Goal: Use online tool/utility: Utilize a website feature to perform a specific function

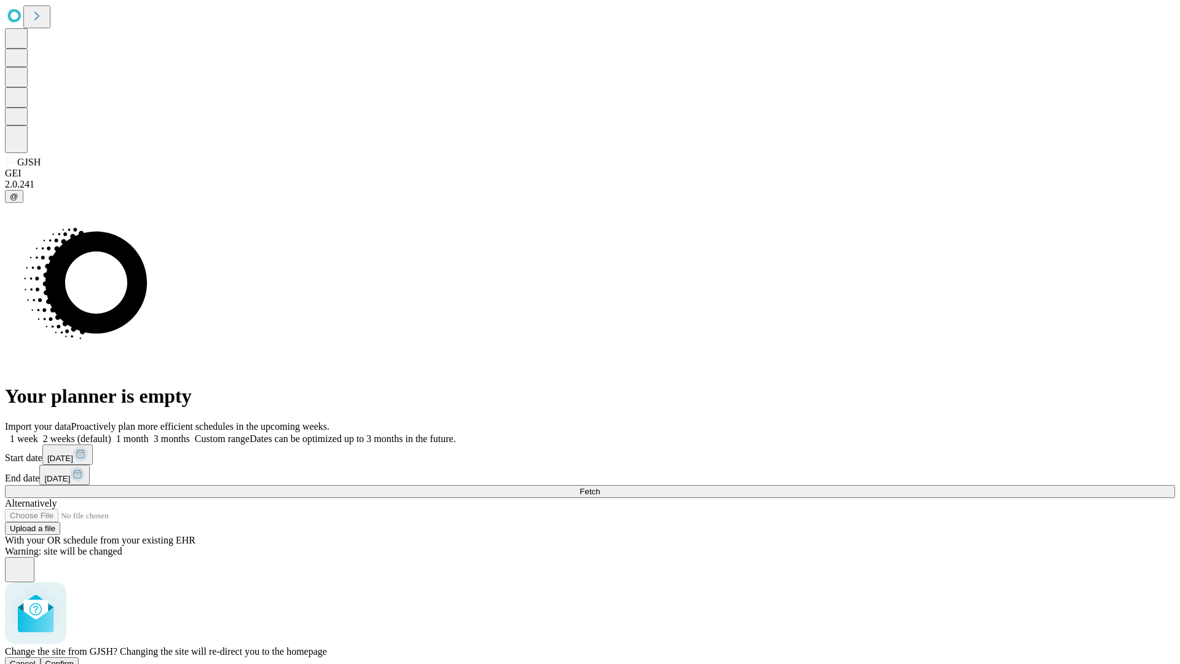
click at [74, 659] on span "Confirm" at bounding box center [59, 663] width 29 height 9
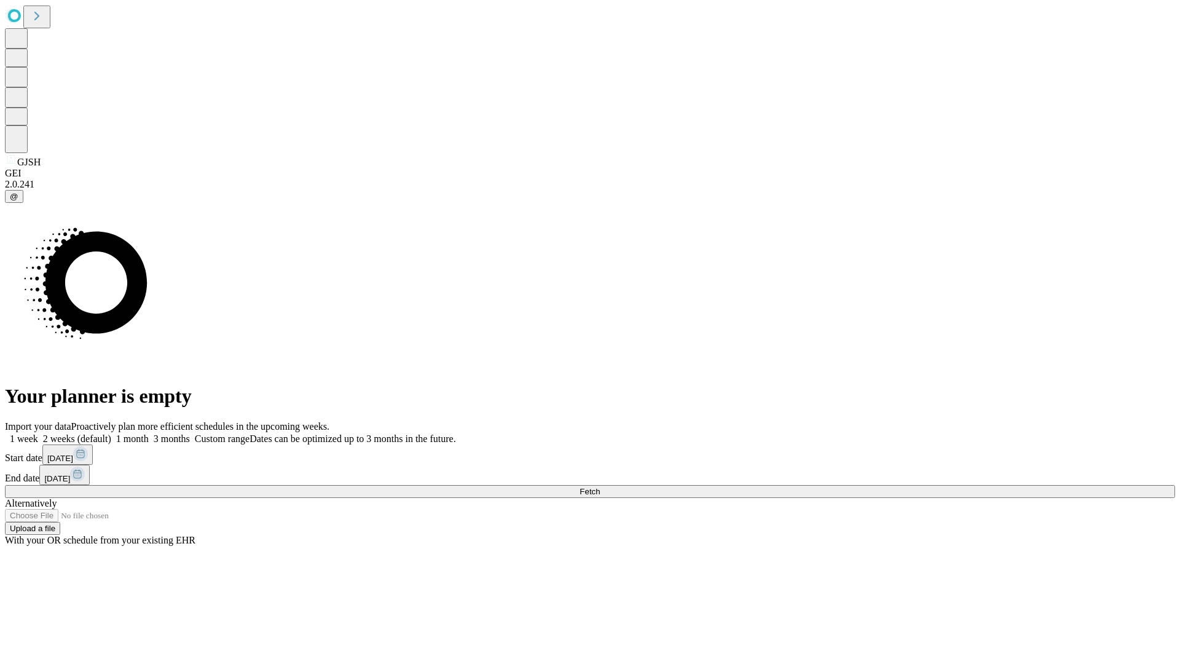
click at [38, 433] on label "1 week" at bounding box center [21, 438] width 33 height 10
click at [600, 487] on span "Fetch" at bounding box center [589, 491] width 20 height 9
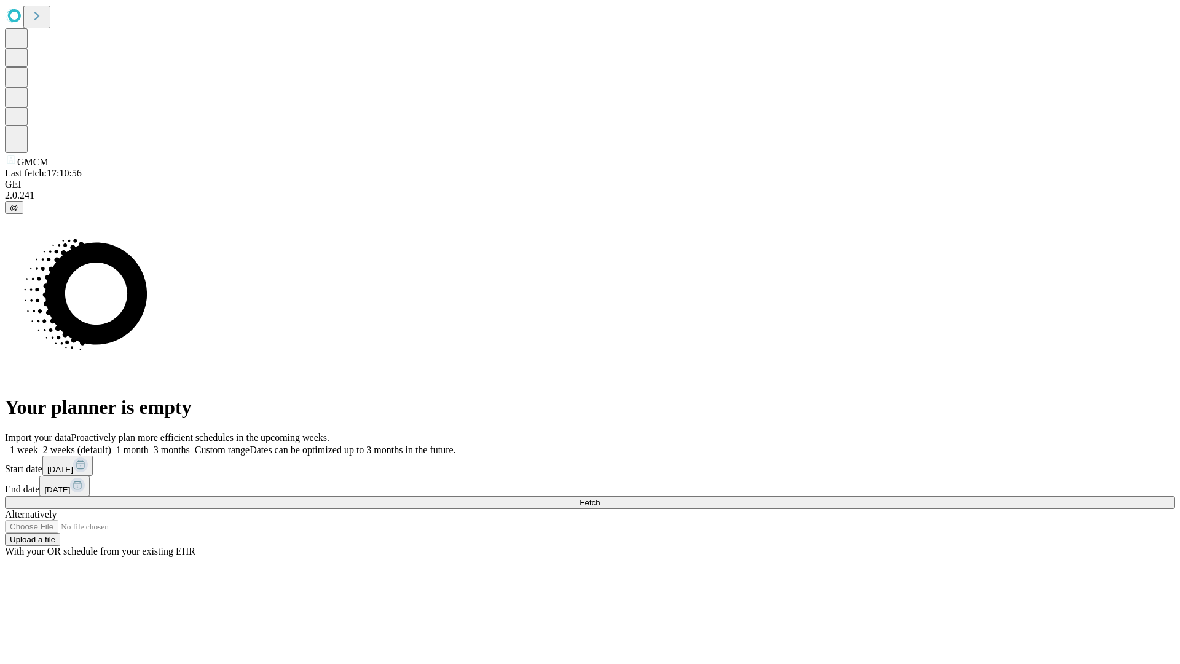
click at [38, 444] on label "1 week" at bounding box center [21, 449] width 33 height 10
click at [600, 498] on span "Fetch" at bounding box center [589, 502] width 20 height 9
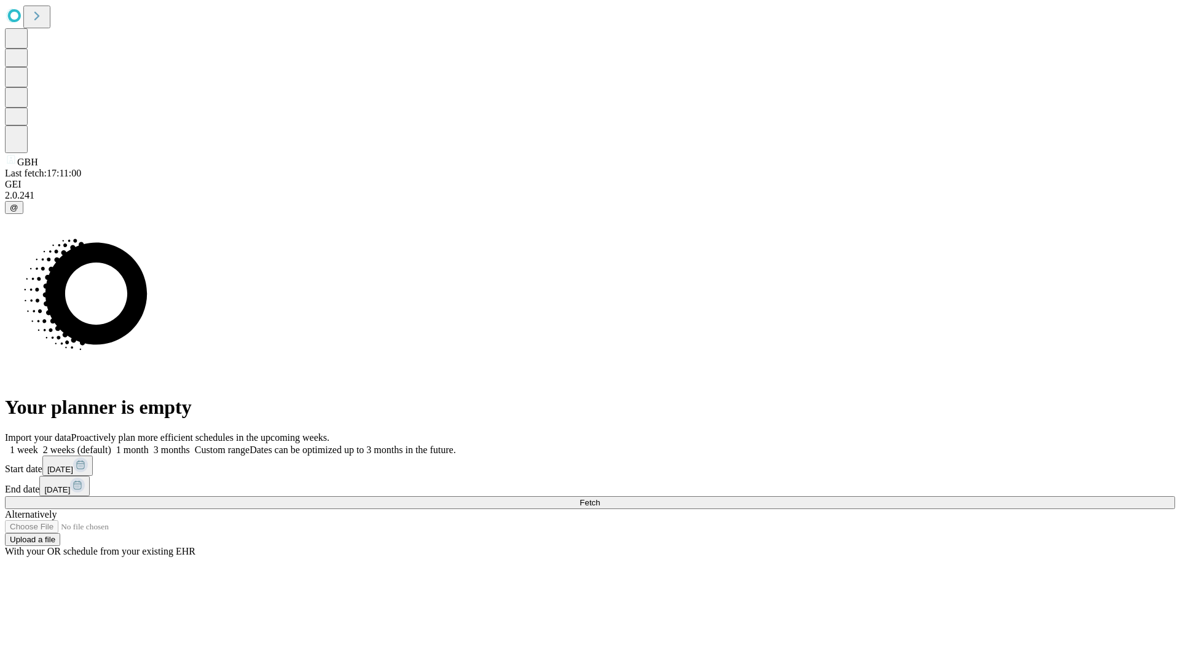
click at [38, 444] on label "1 week" at bounding box center [21, 449] width 33 height 10
click at [600, 498] on span "Fetch" at bounding box center [589, 502] width 20 height 9
click at [38, 444] on label "1 week" at bounding box center [21, 449] width 33 height 10
click at [600, 498] on span "Fetch" at bounding box center [589, 502] width 20 height 9
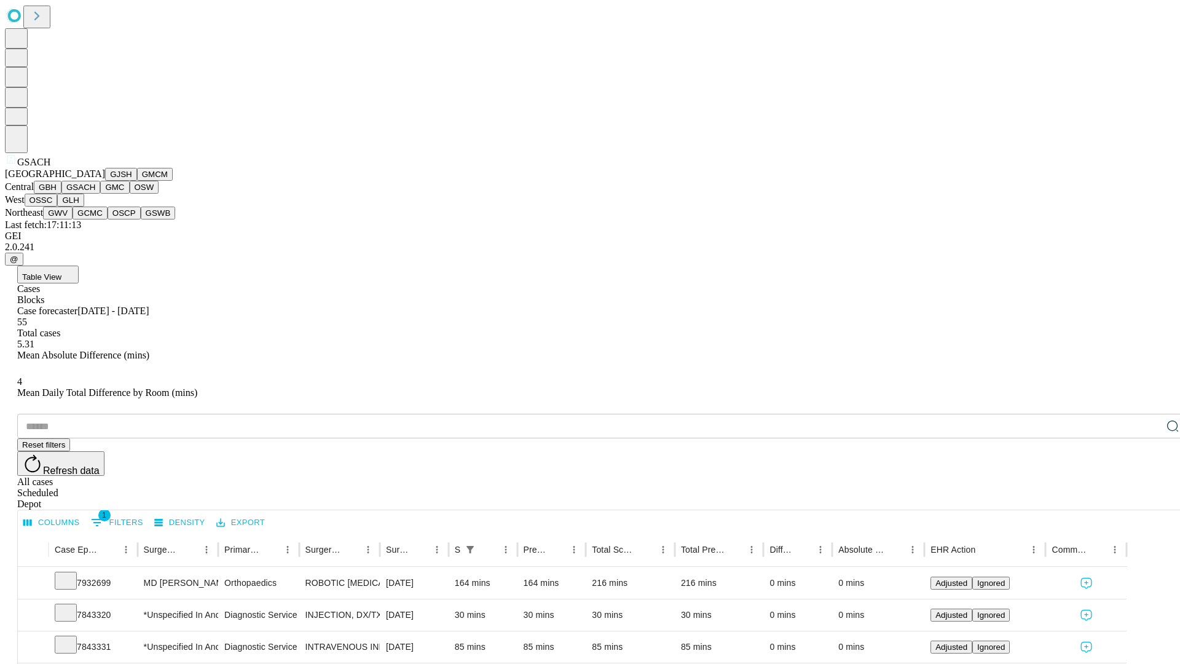
click at [100, 194] on button "GMC" at bounding box center [114, 187] width 29 height 13
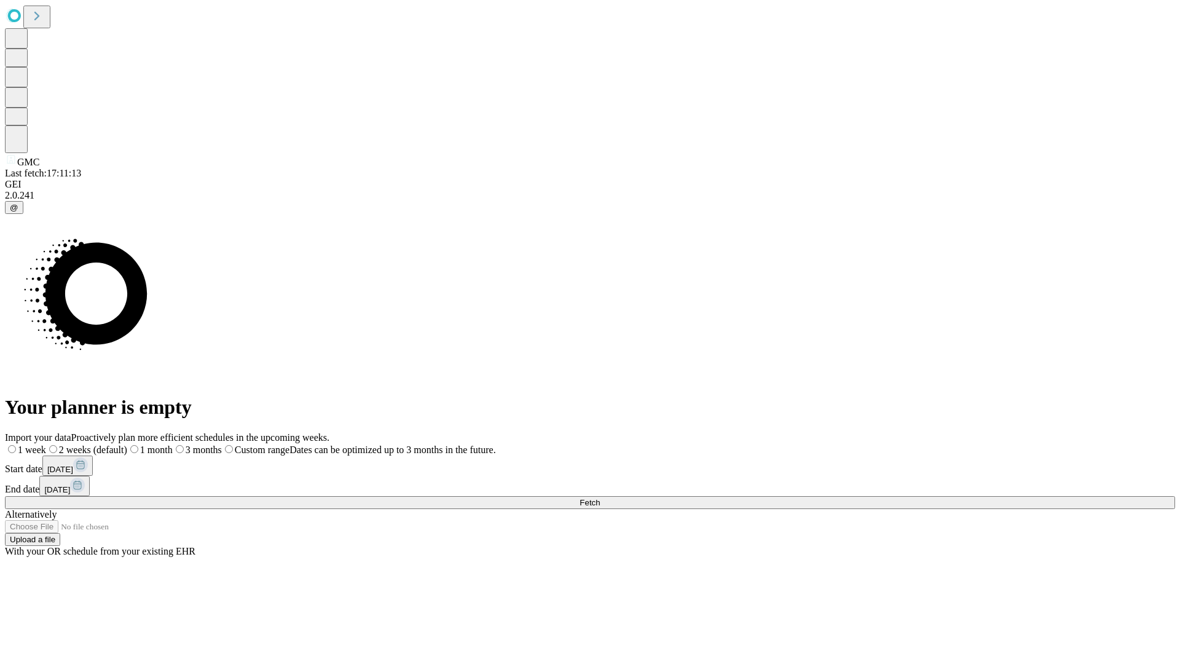
click at [46, 444] on label "1 week" at bounding box center [25, 449] width 41 height 10
click at [600, 498] on span "Fetch" at bounding box center [589, 502] width 20 height 9
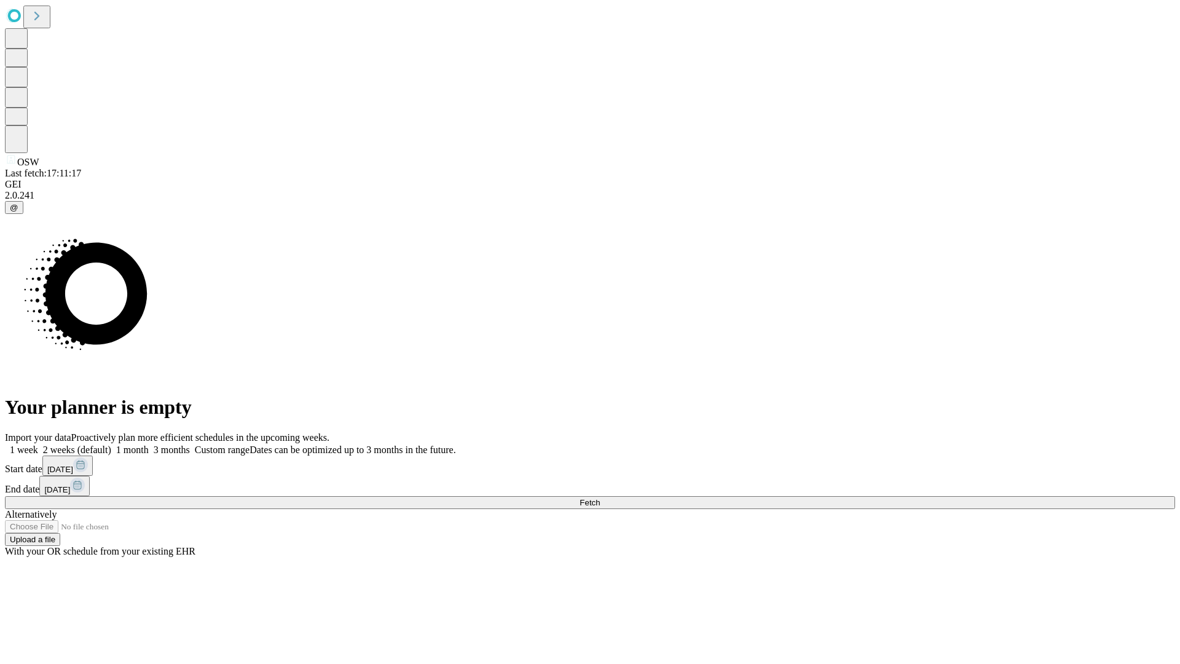
click at [38, 444] on label "1 week" at bounding box center [21, 449] width 33 height 10
click at [600, 498] on span "Fetch" at bounding box center [589, 502] width 20 height 9
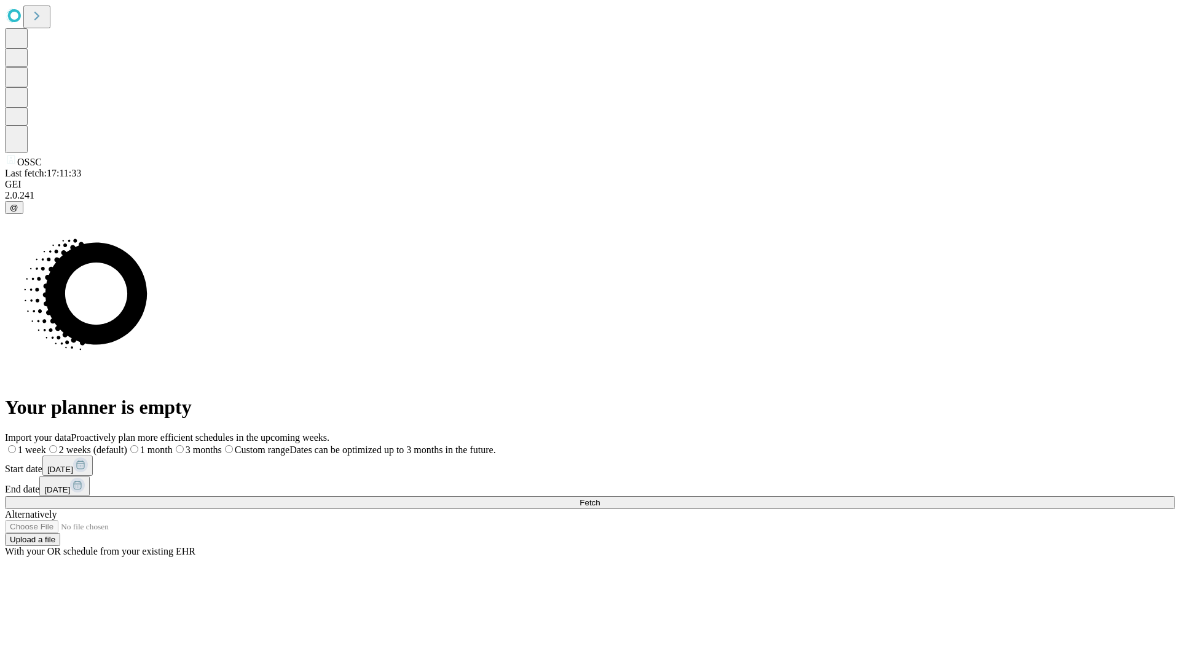
click at [46, 444] on label "1 week" at bounding box center [25, 449] width 41 height 10
click at [600, 498] on span "Fetch" at bounding box center [589, 502] width 20 height 9
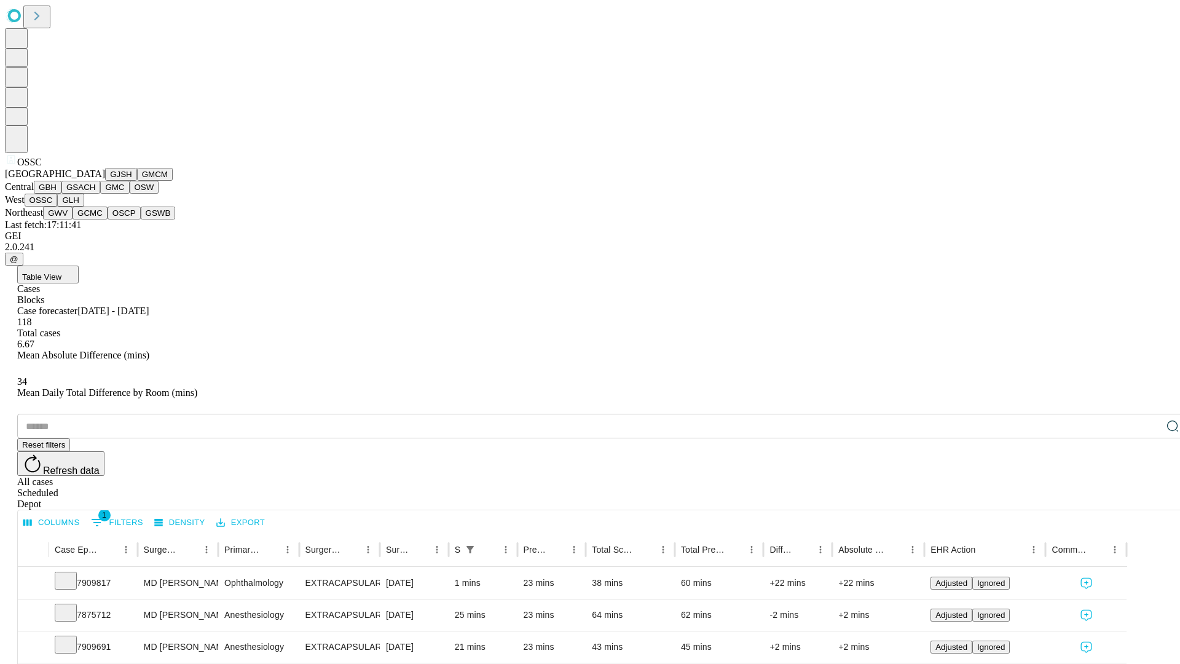
click at [84, 206] on button "GLH" at bounding box center [70, 200] width 26 height 13
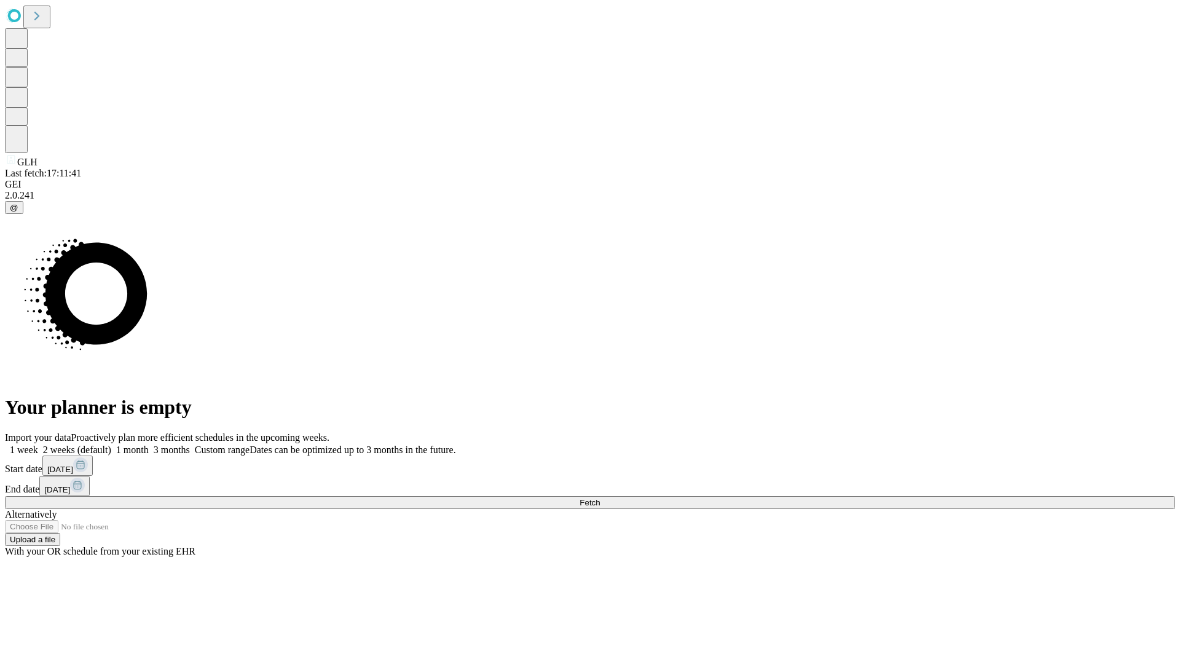
click at [38, 444] on label "1 week" at bounding box center [21, 449] width 33 height 10
click at [600, 498] on span "Fetch" at bounding box center [589, 502] width 20 height 9
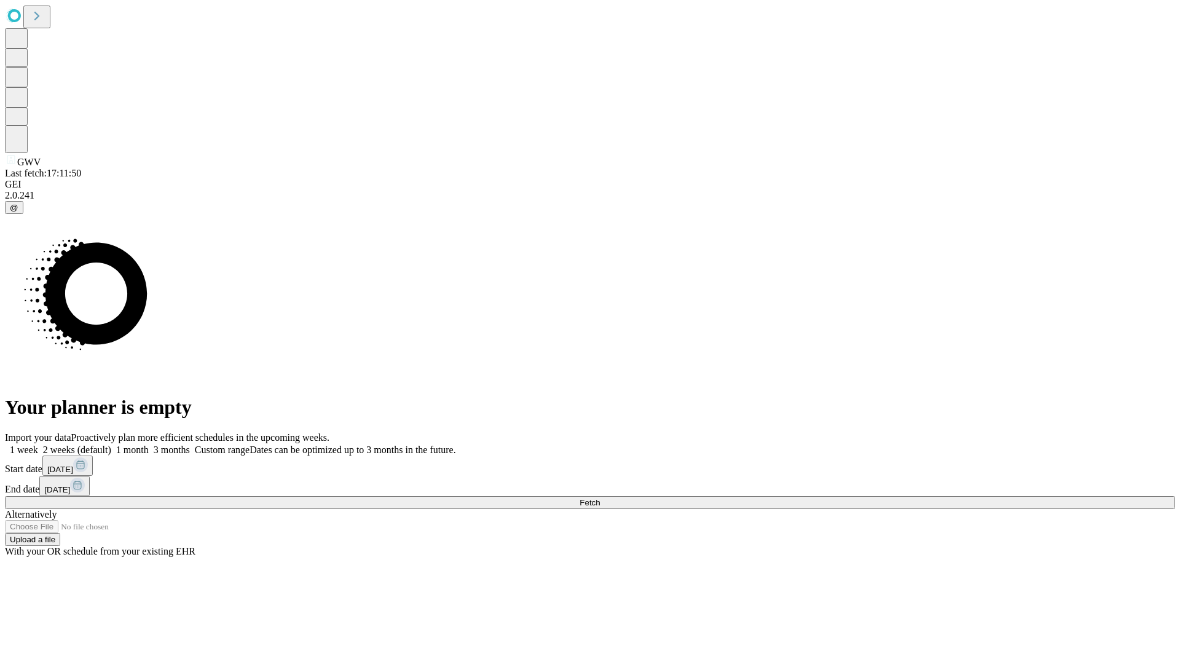
click at [38, 444] on label "1 week" at bounding box center [21, 449] width 33 height 10
click at [600, 498] on span "Fetch" at bounding box center [589, 502] width 20 height 9
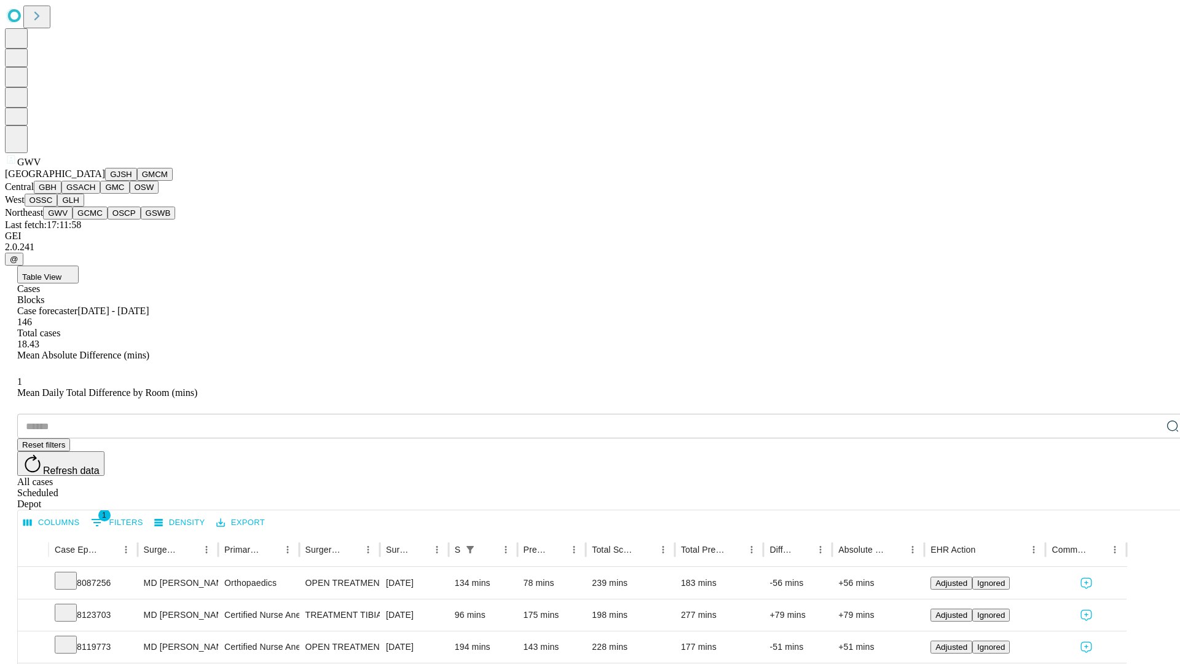
click at [95, 219] on button "GCMC" at bounding box center [90, 212] width 35 height 13
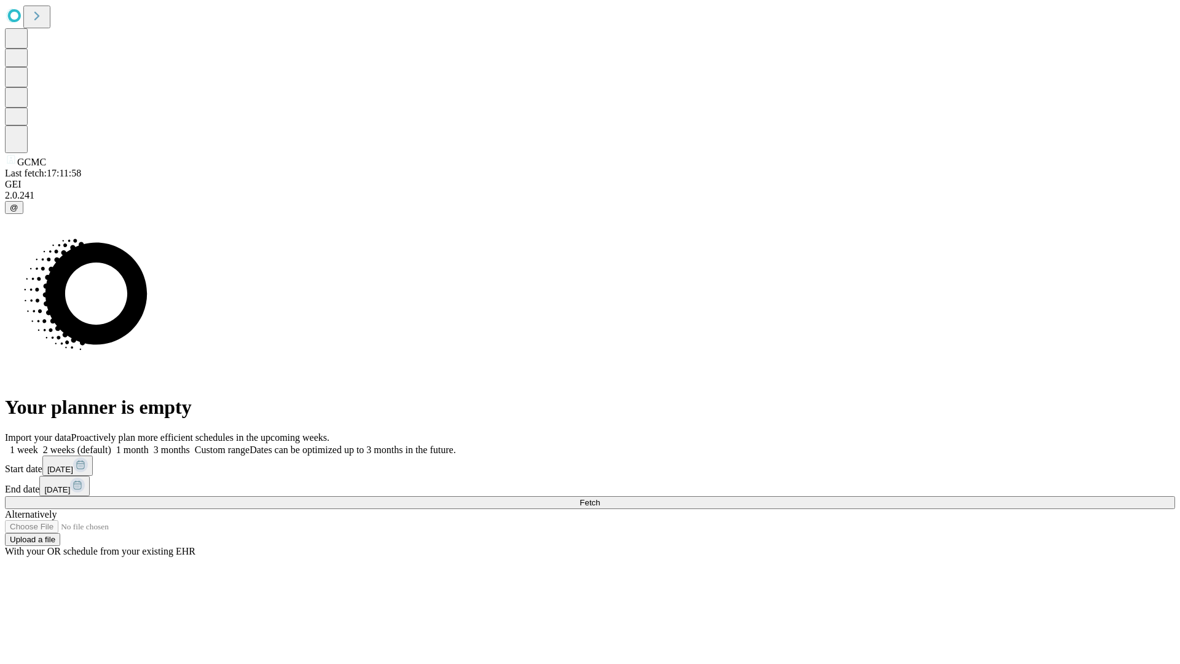
click at [38, 444] on label "1 week" at bounding box center [21, 449] width 33 height 10
click at [600, 498] on span "Fetch" at bounding box center [589, 502] width 20 height 9
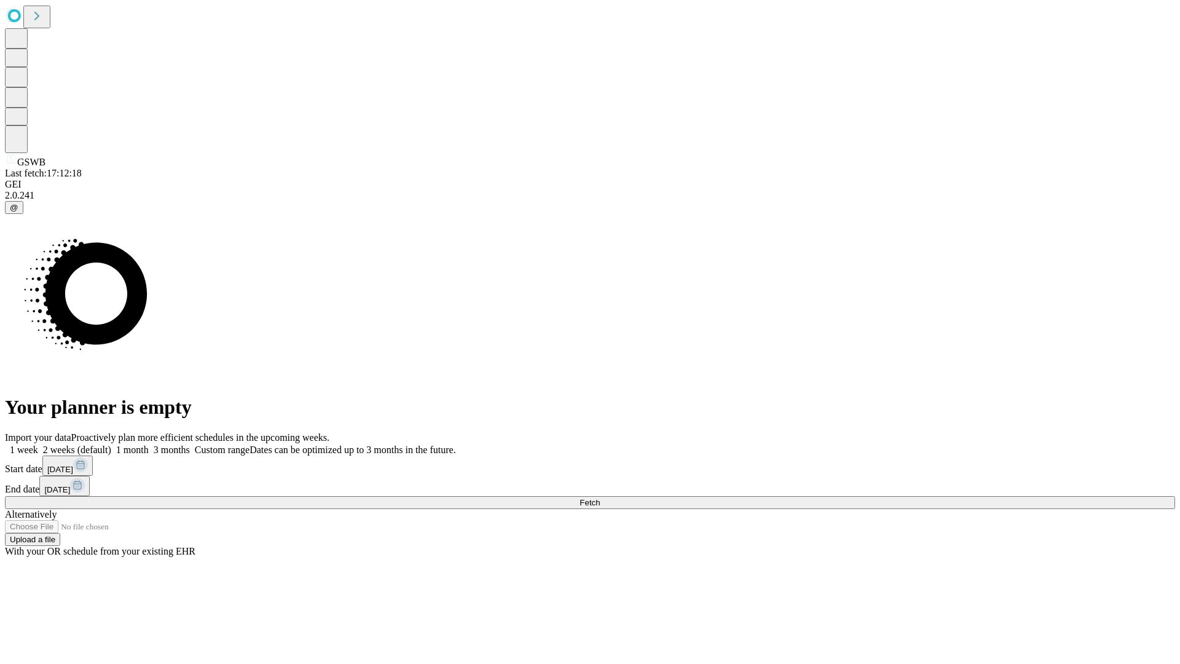
click at [38, 444] on label "1 week" at bounding box center [21, 449] width 33 height 10
click at [600, 498] on span "Fetch" at bounding box center [589, 502] width 20 height 9
